Goal: Information Seeking & Learning: Understand process/instructions

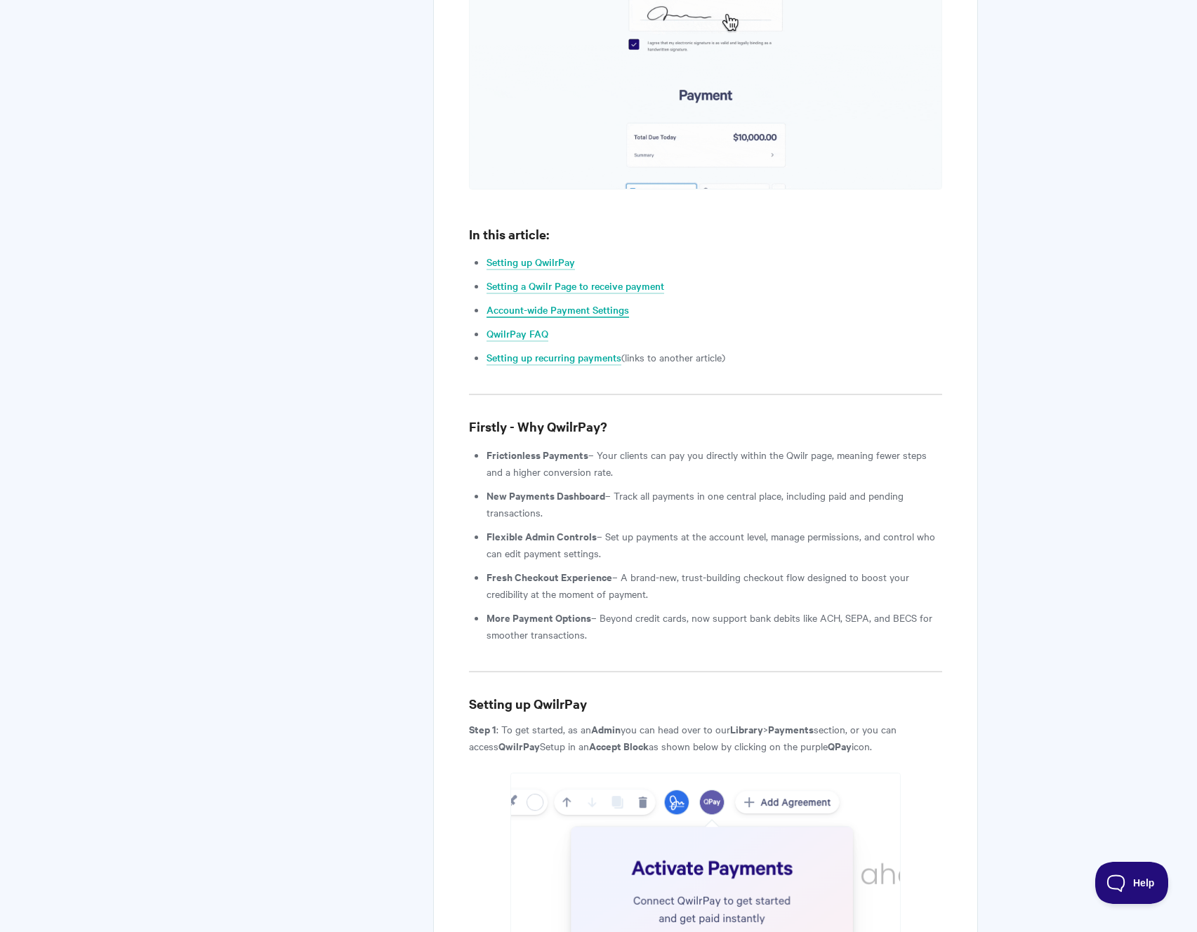
scroll to position [1032, 0]
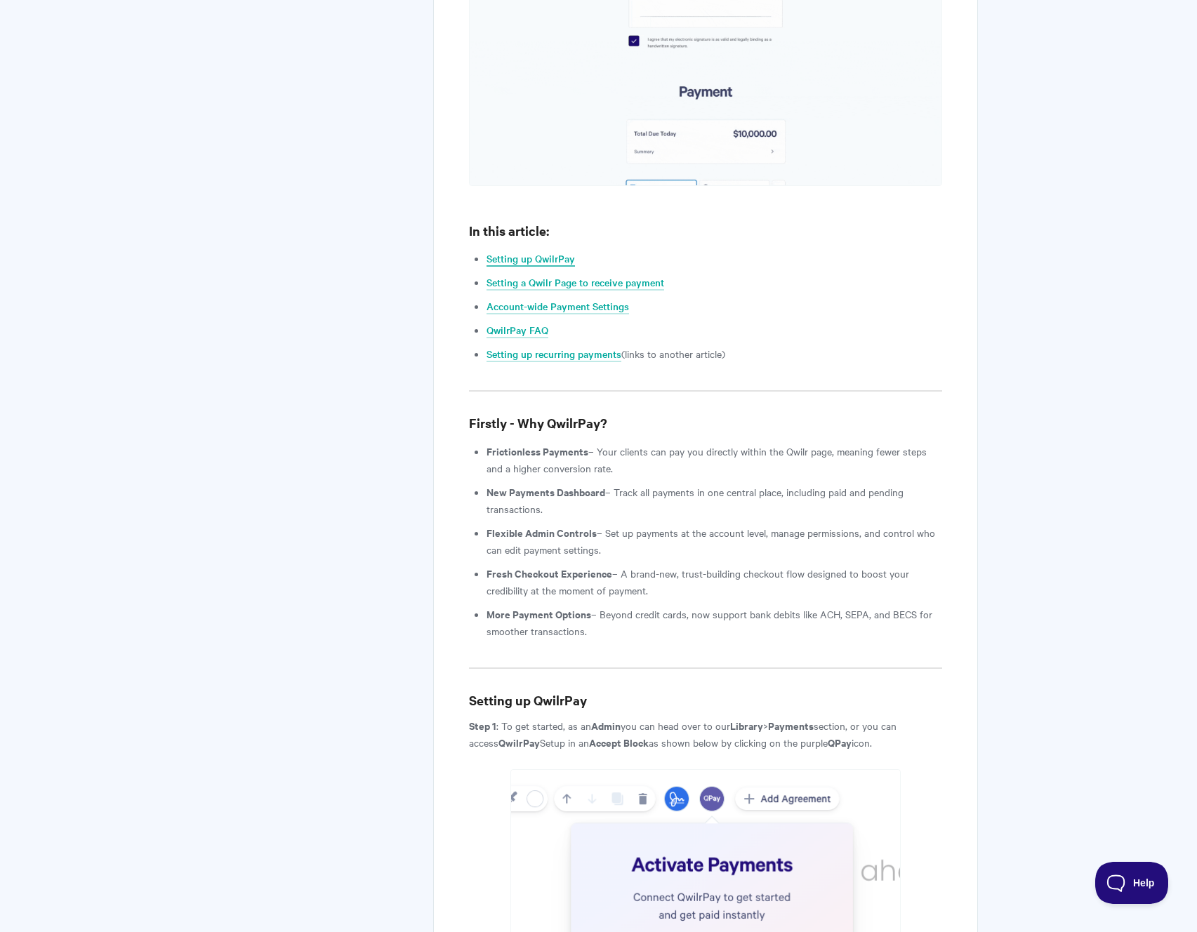
click at [539, 251] on link "Setting up QwilrPay" at bounding box center [530, 258] width 88 height 15
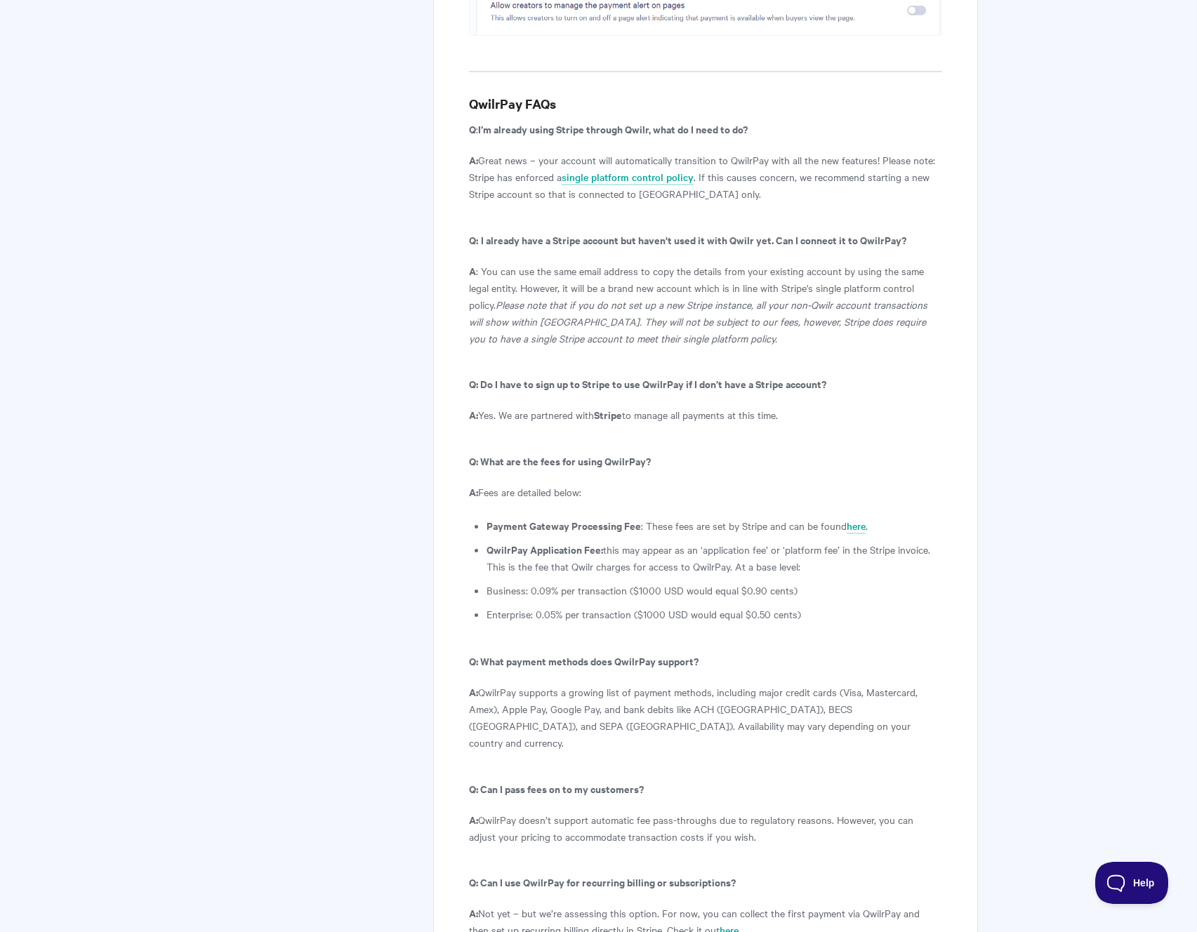
scroll to position [6935, 0]
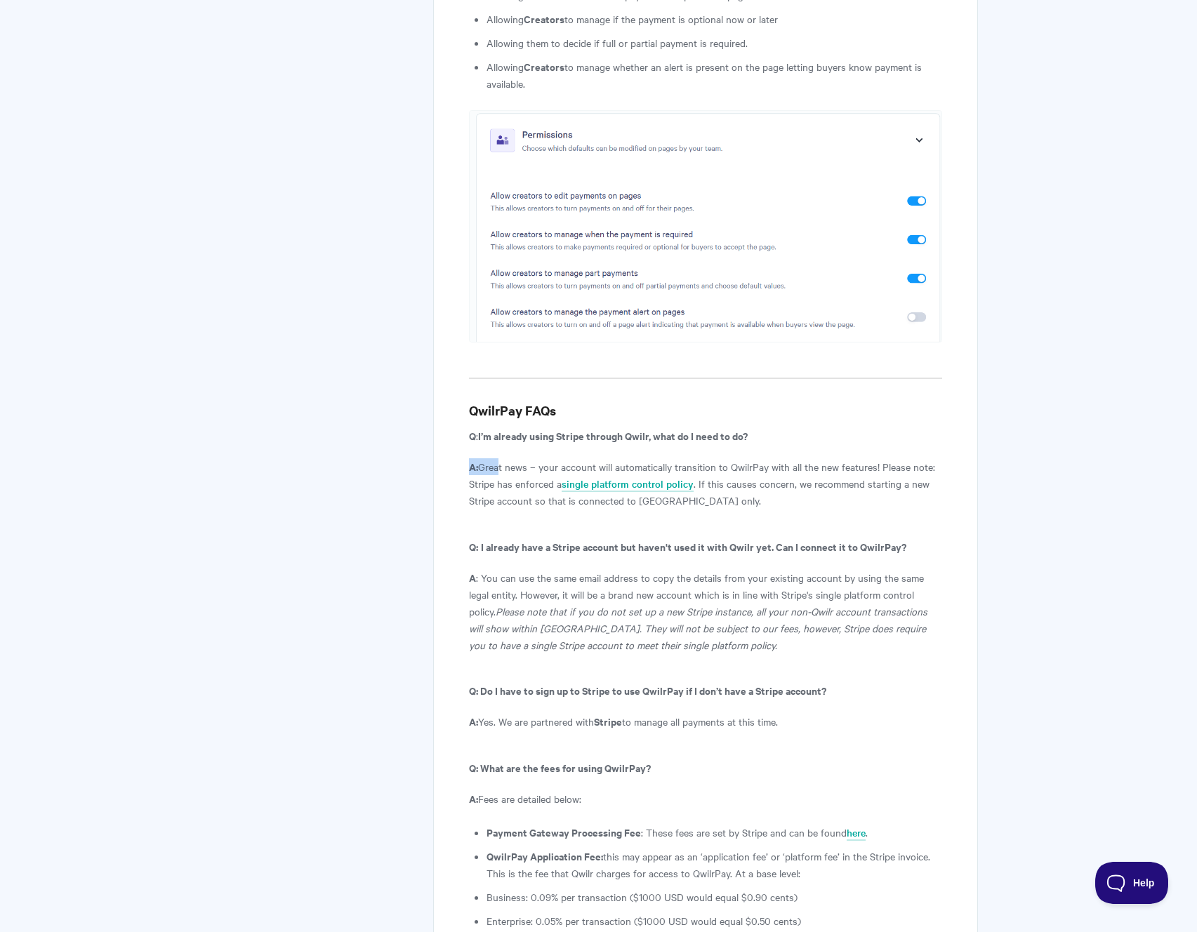
drag, startPoint x: 519, startPoint y: 335, endPoint x: 527, endPoint y: 350, distance: 16.6
drag, startPoint x: 689, startPoint y: 472, endPoint x: 592, endPoint y: 477, distance: 96.3
click at [592, 569] on p "A : You can use the same email address to copy the details from your existing a…" at bounding box center [705, 611] width 472 height 84
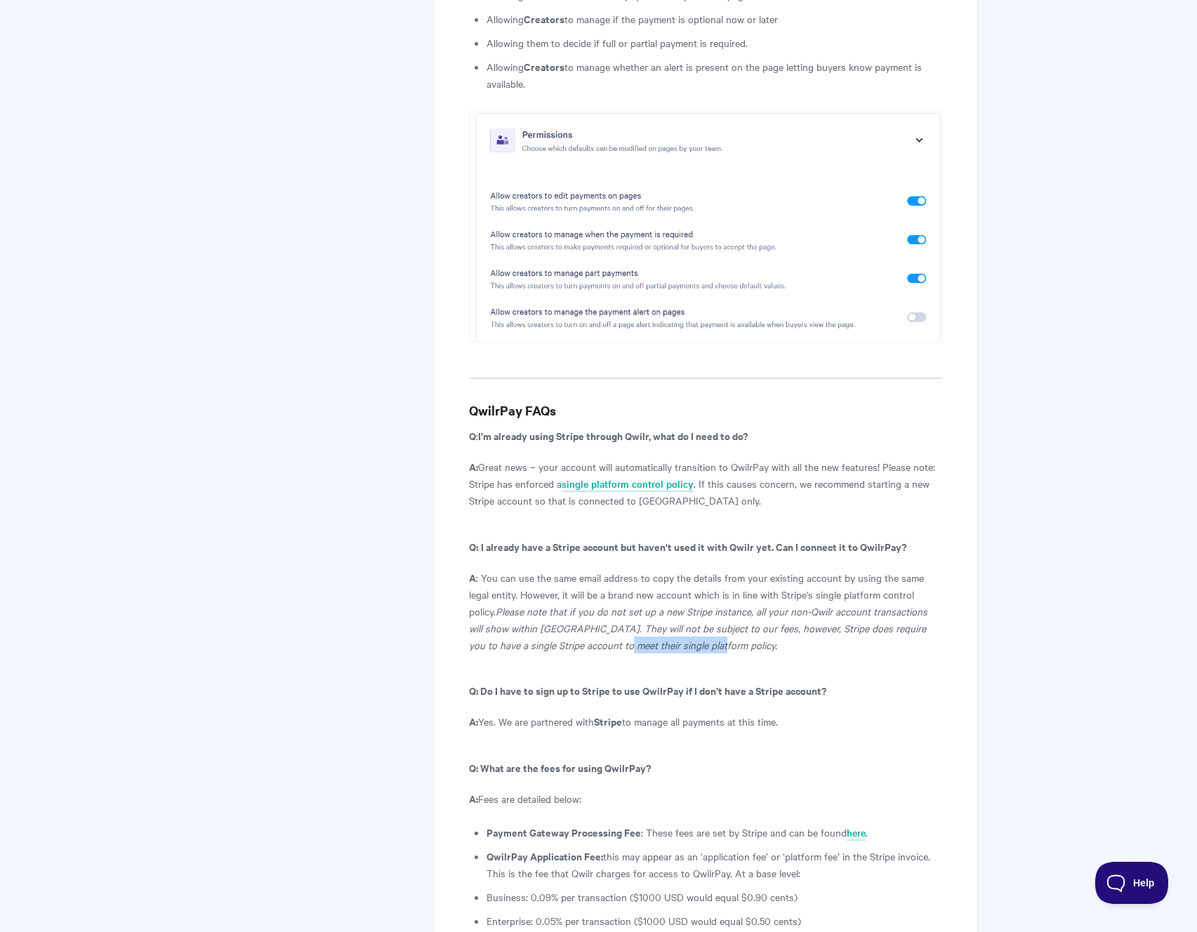
copy icon "single platform policy."
click at [512, 604] on icon "Please note that if you do not set up a new Stripe instance, all your non-Qwilr…" at bounding box center [698, 628] width 458 height 48
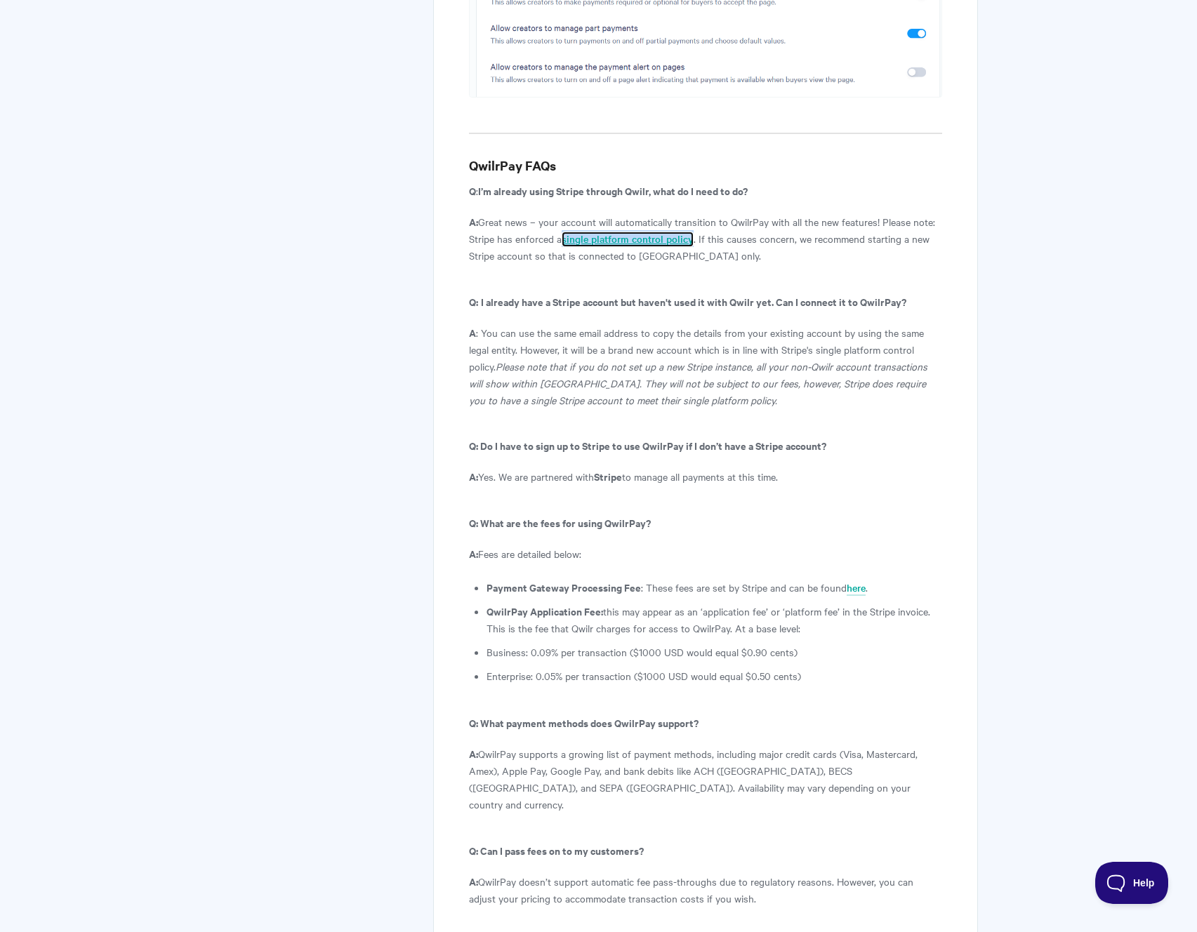
scroll to position [7059, 0]
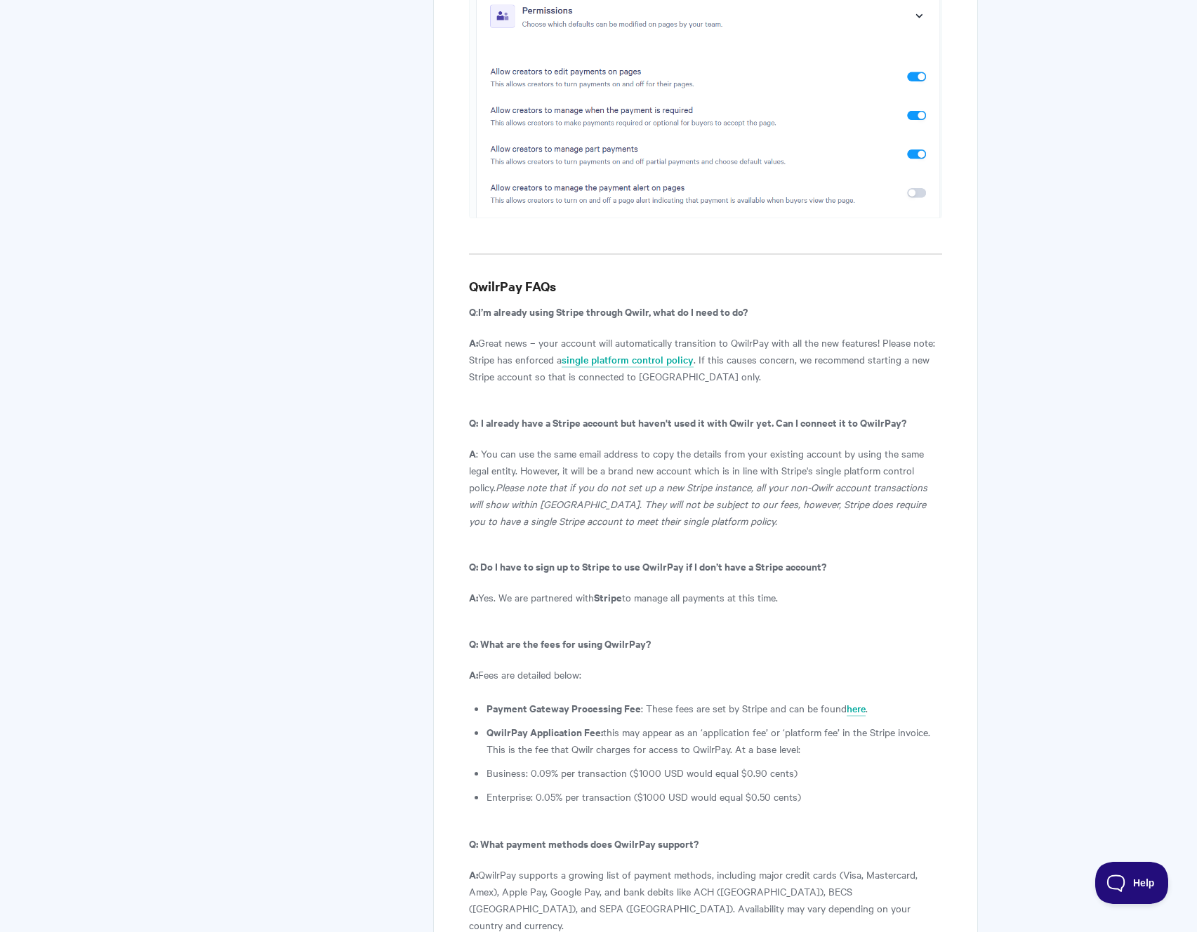
click at [609, 445] on p "A : You can use the same email address to copy the details from your existing a…" at bounding box center [705, 487] width 472 height 84
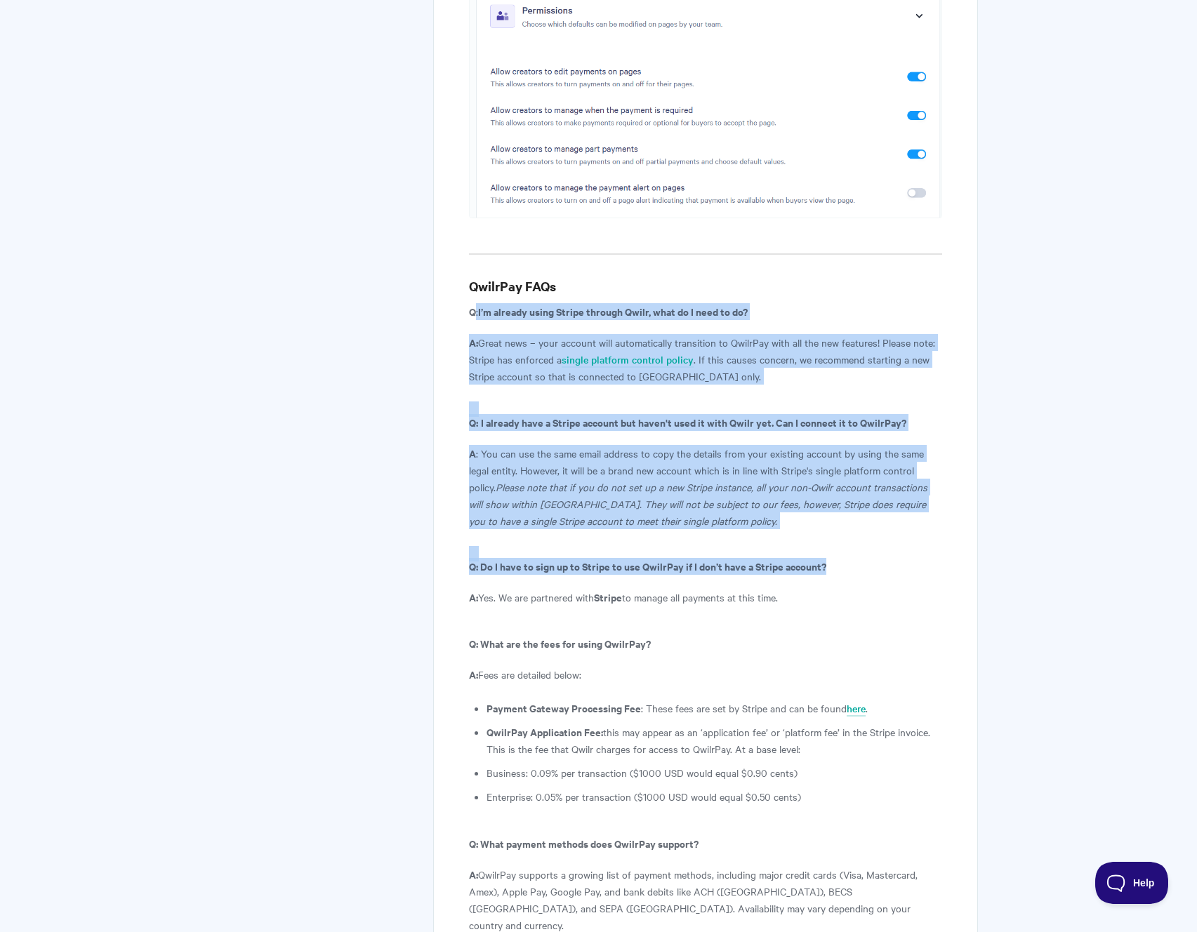
drag, startPoint x: 473, startPoint y: 142, endPoint x: 580, endPoint y: 439, distance: 316.4
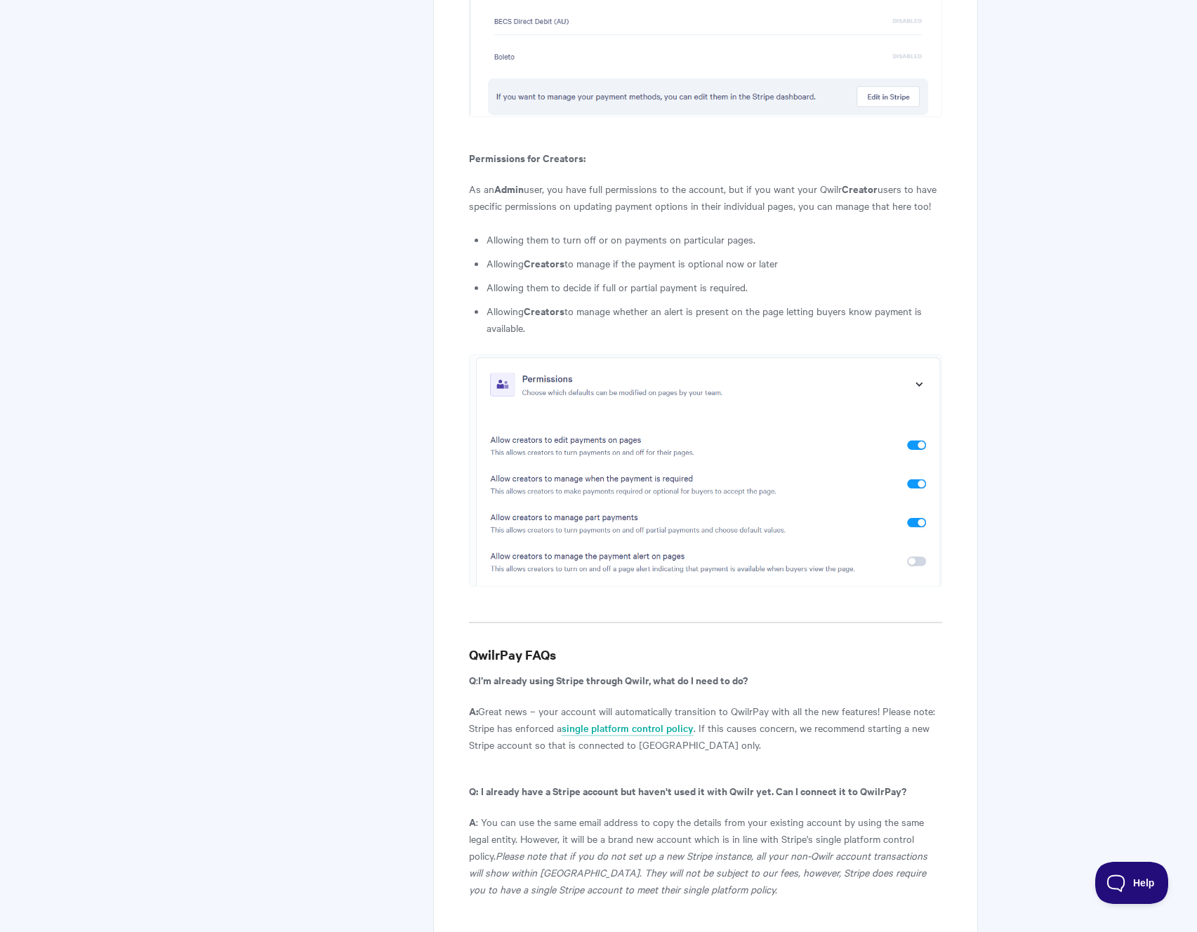
scroll to position [6618, 0]
